Goal: Information Seeking & Learning: Learn about a topic

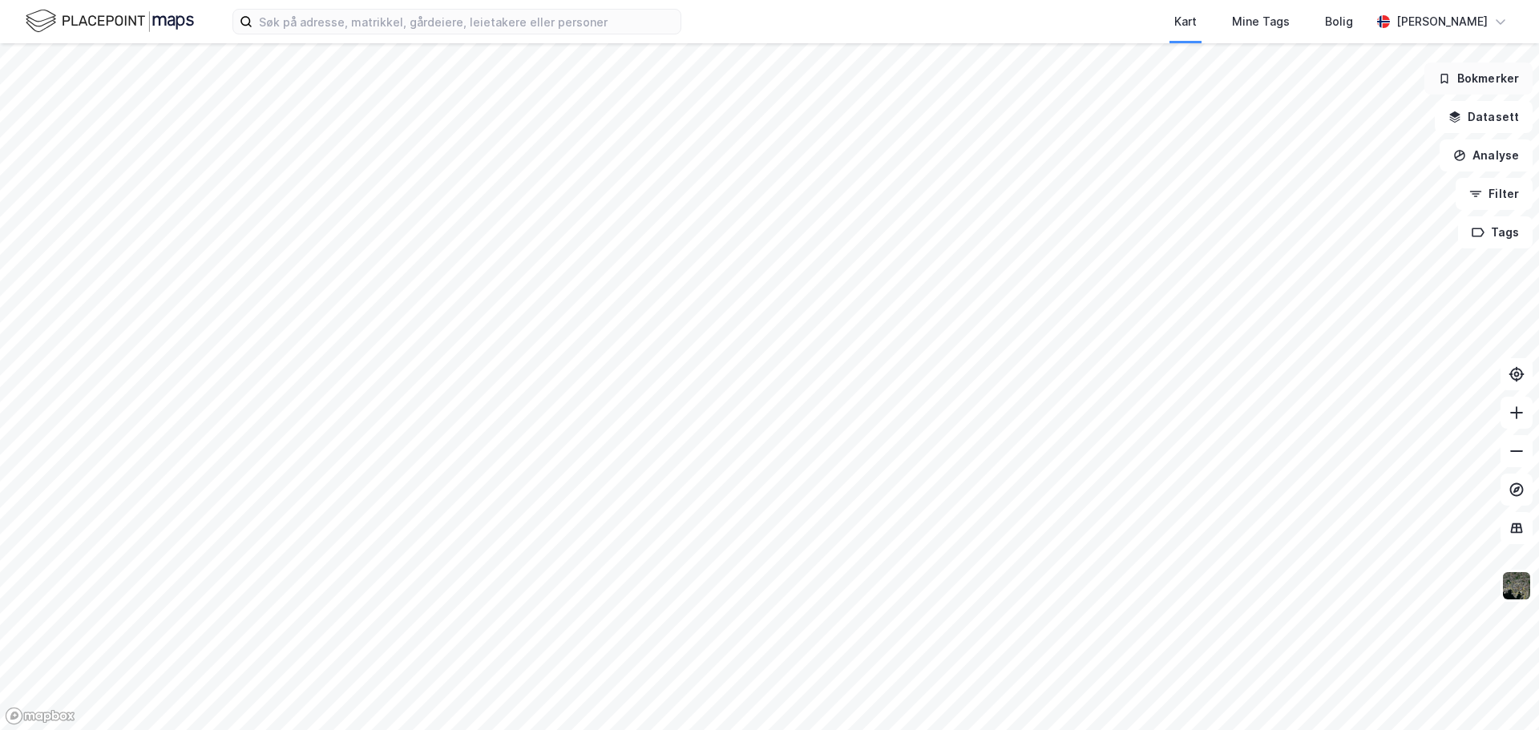
click at [1484, 85] on button "Bokmerker" at bounding box center [1479, 79] width 108 height 32
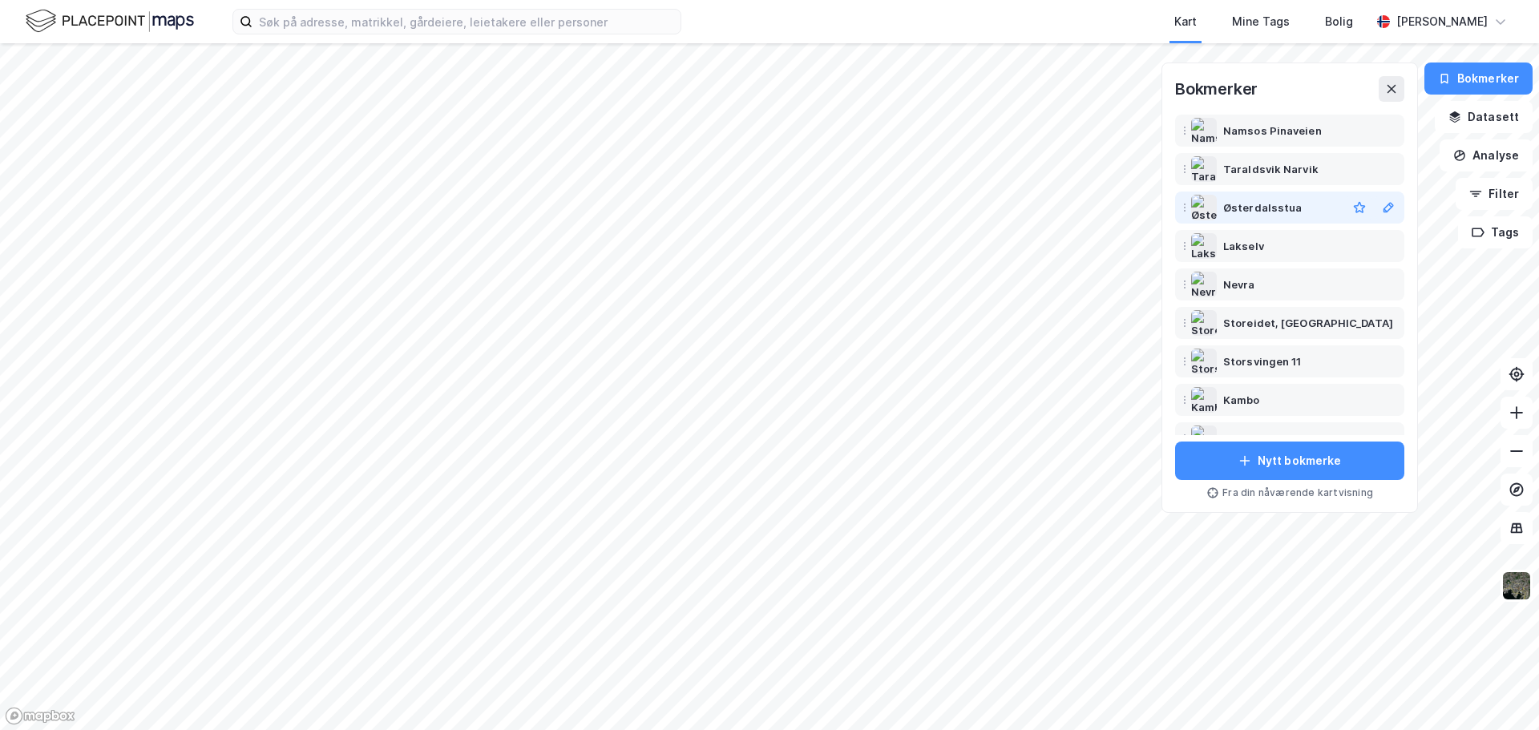
click at [1255, 199] on div "Østerdalsstua" at bounding box center [1263, 207] width 79 height 19
